Goal: Task Accomplishment & Management: Use online tool/utility

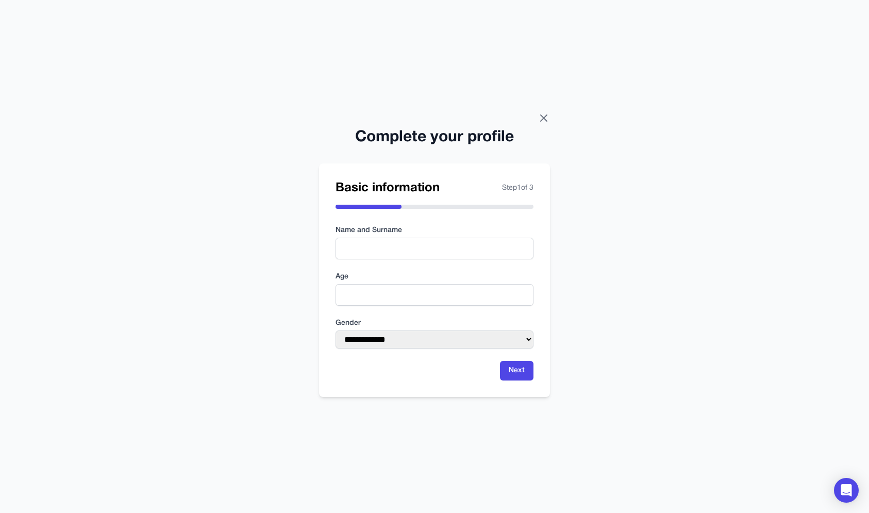
click at [542, 123] on icon at bounding box center [544, 118] width 12 height 12
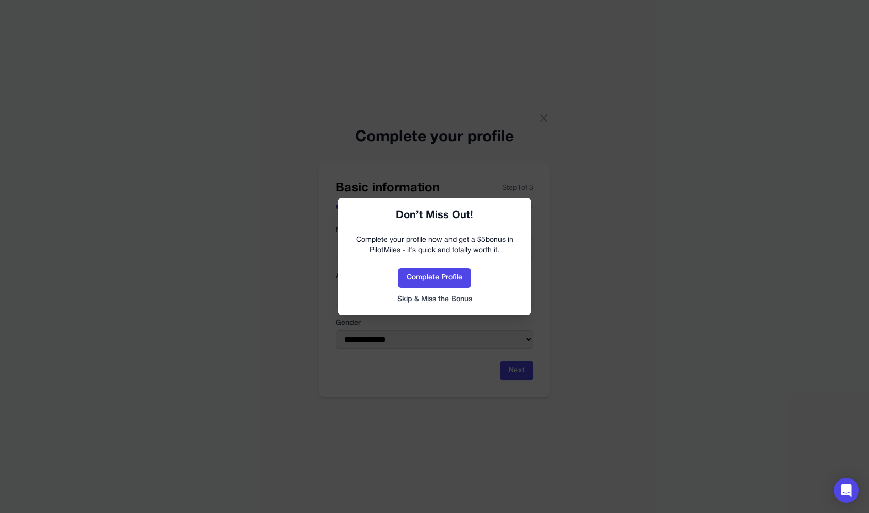
click at [462, 298] on button "Skip & Miss the Bonus" at bounding box center [434, 299] width 173 height 10
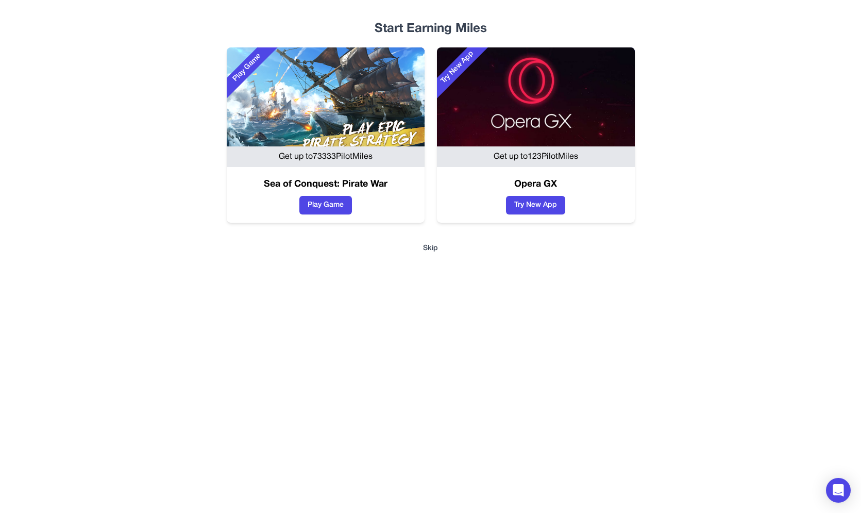
click at [437, 247] on button "Skip" at bounding box center [431, 248] width 627 height 10
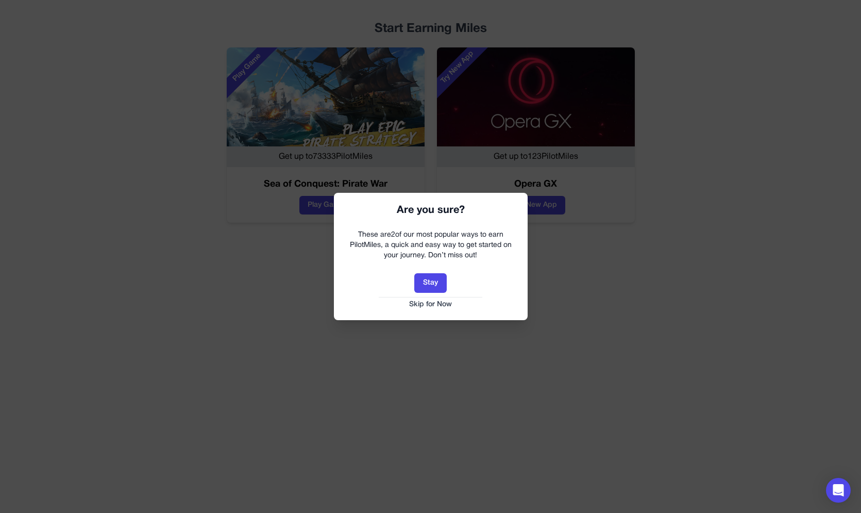
click at [434, 303] on button "Skip for Now" at bounding box center [430, 304] width 173 height 10
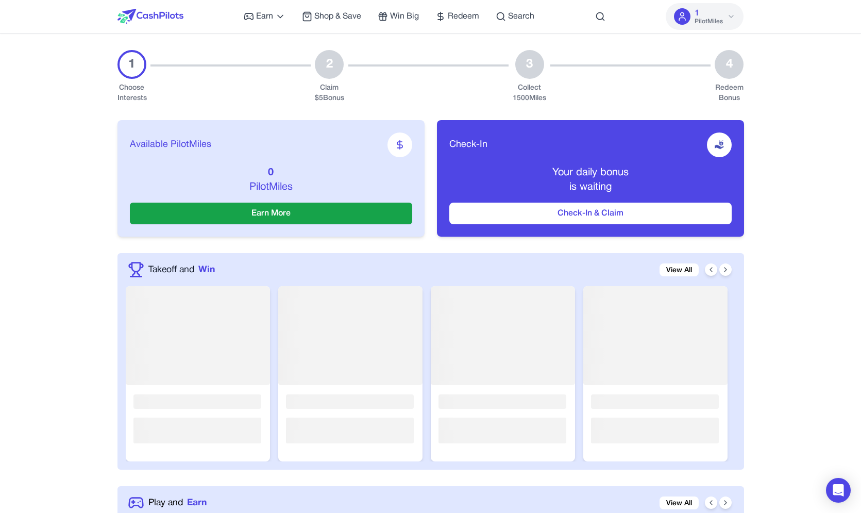
click at [226, 98] on div at bounding box center [230, 77] width 160 height 54
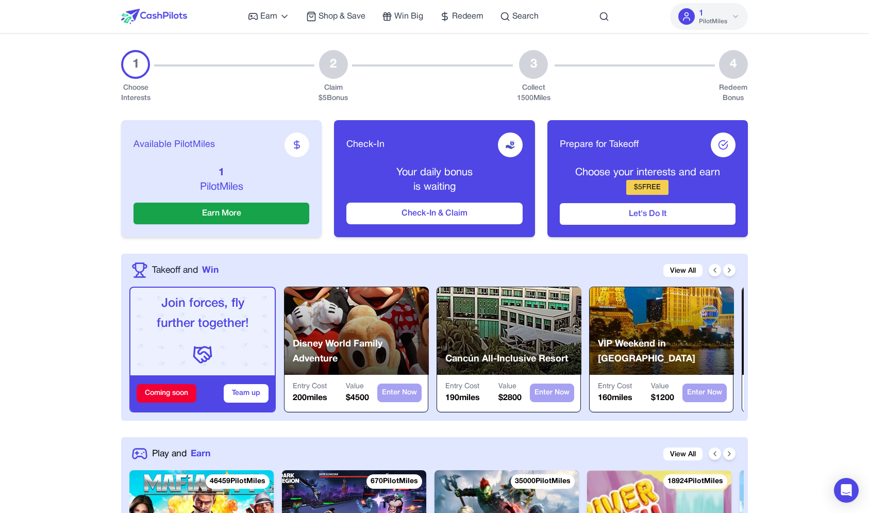
click at [477, 139] on div "Check-In" at bounding box center [434, 144] width 176 height 25
click at [486, 140] on div "Check-In" at bounding box center [434, 144] width 176 height 25
